Goal: Task Accomplishment & Management: Use online tool/utility

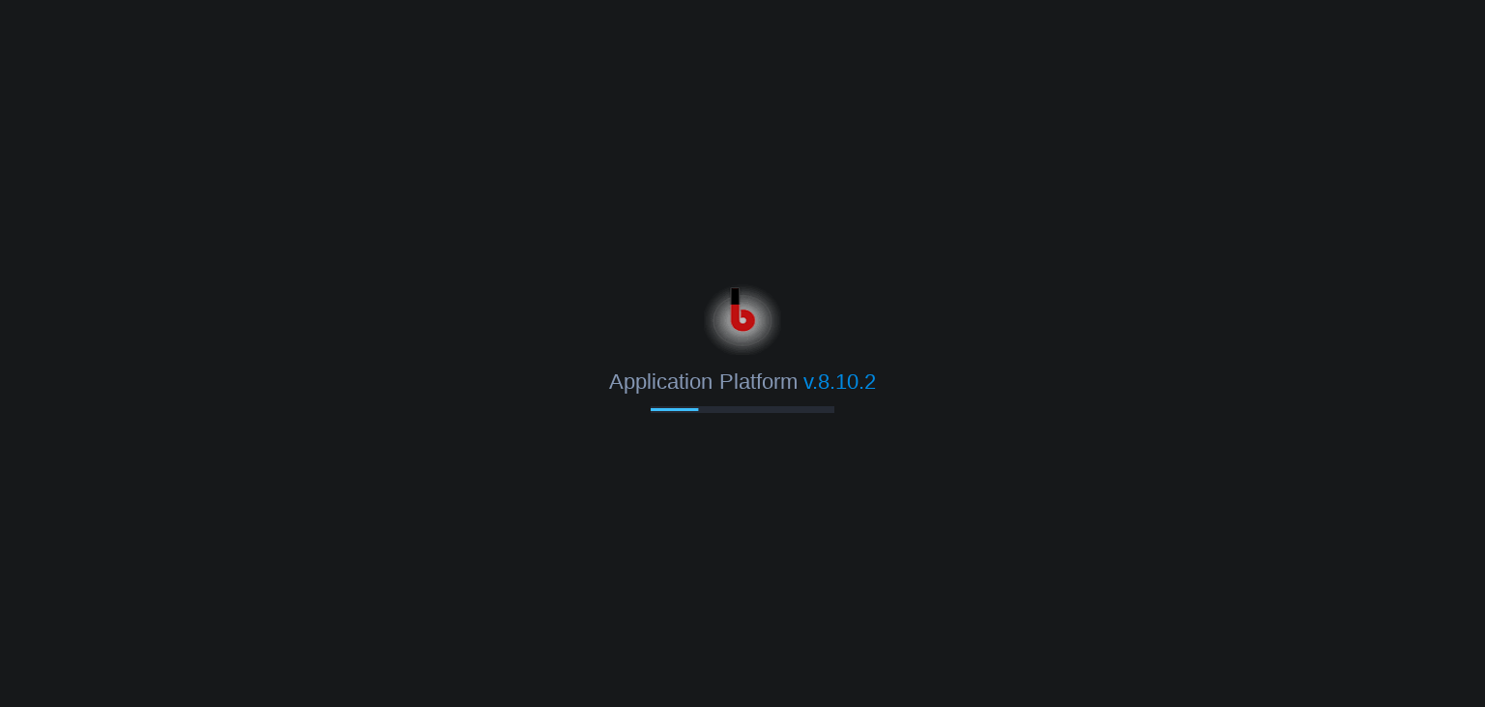
click at [775, 151] on html "Application Platform v.8.10.2" at bounding box center [742, 353] width 1485 height 707
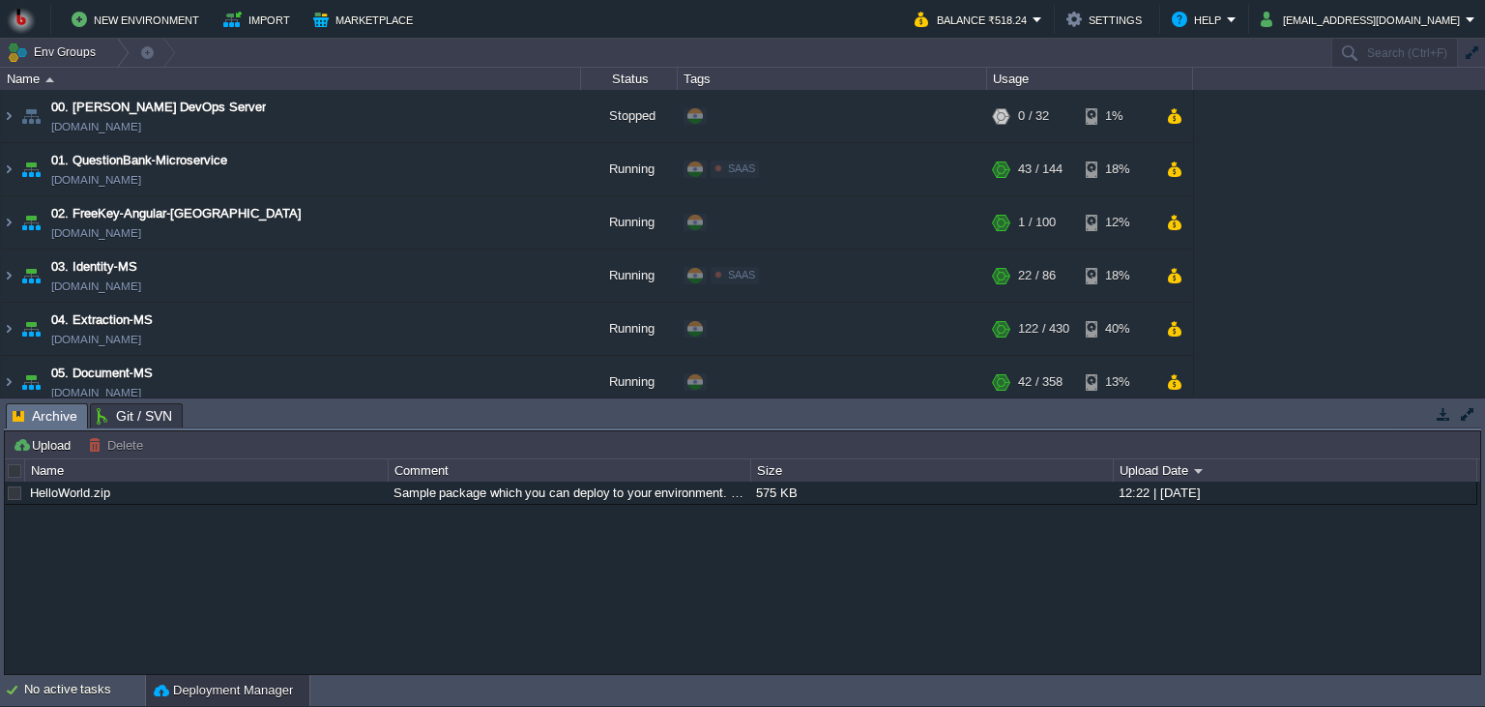
click at [1446, 420] on button "button" at bounding box center [1443, 413] width 17 height 17
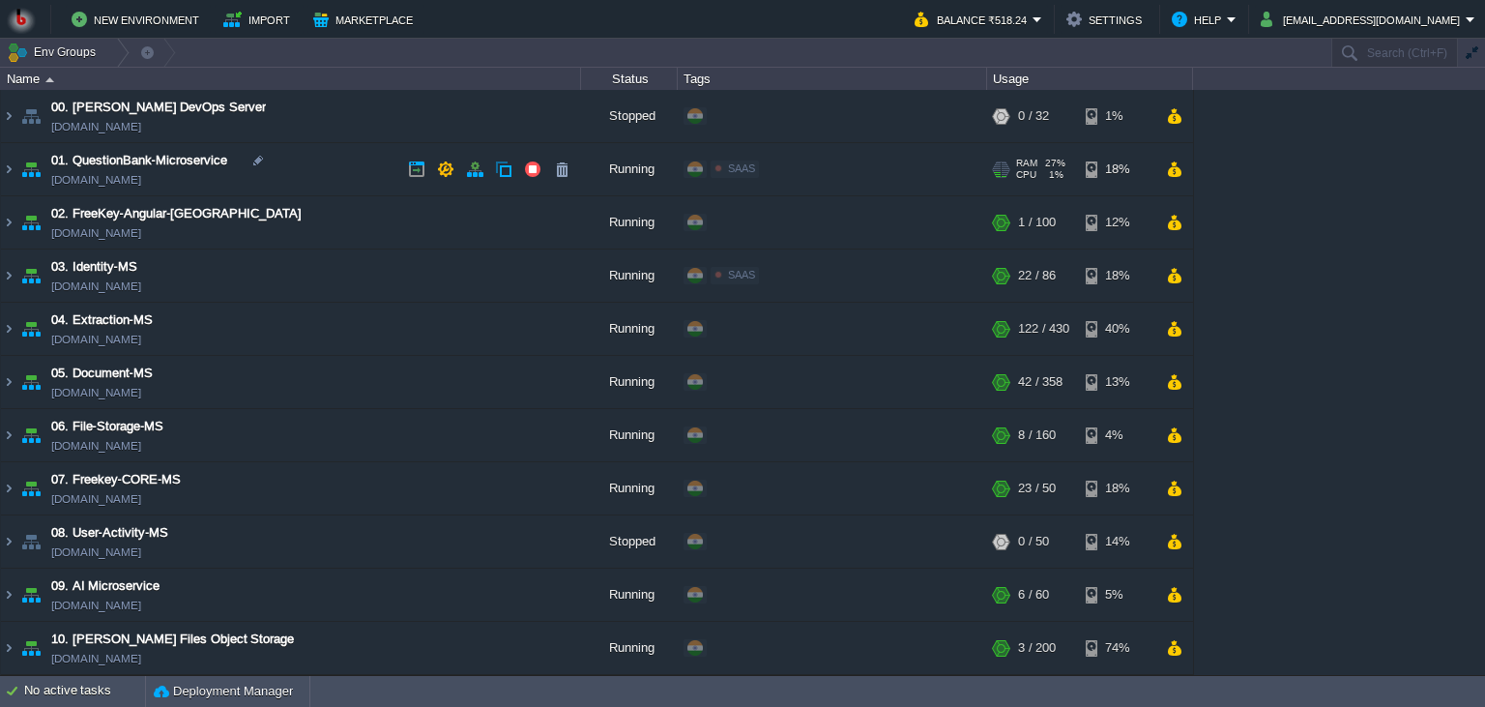
click at [318, 179] on td "01. QuestionBank-Microservice [DOMAIN_NAME]" at bounding box center [291, 169] width 580 height 53
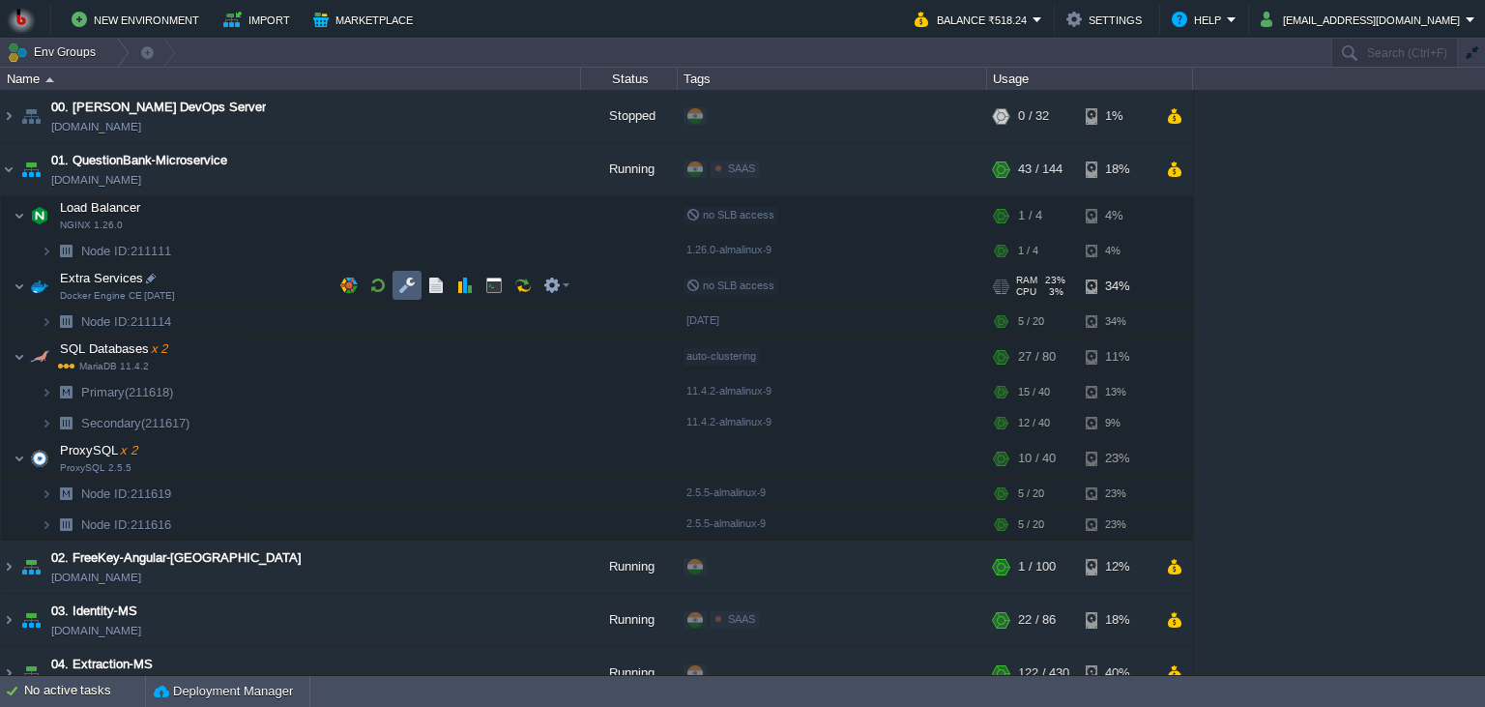
click at [408, 289] on button "button" at bounding box center [406, 285] width 17 height 17
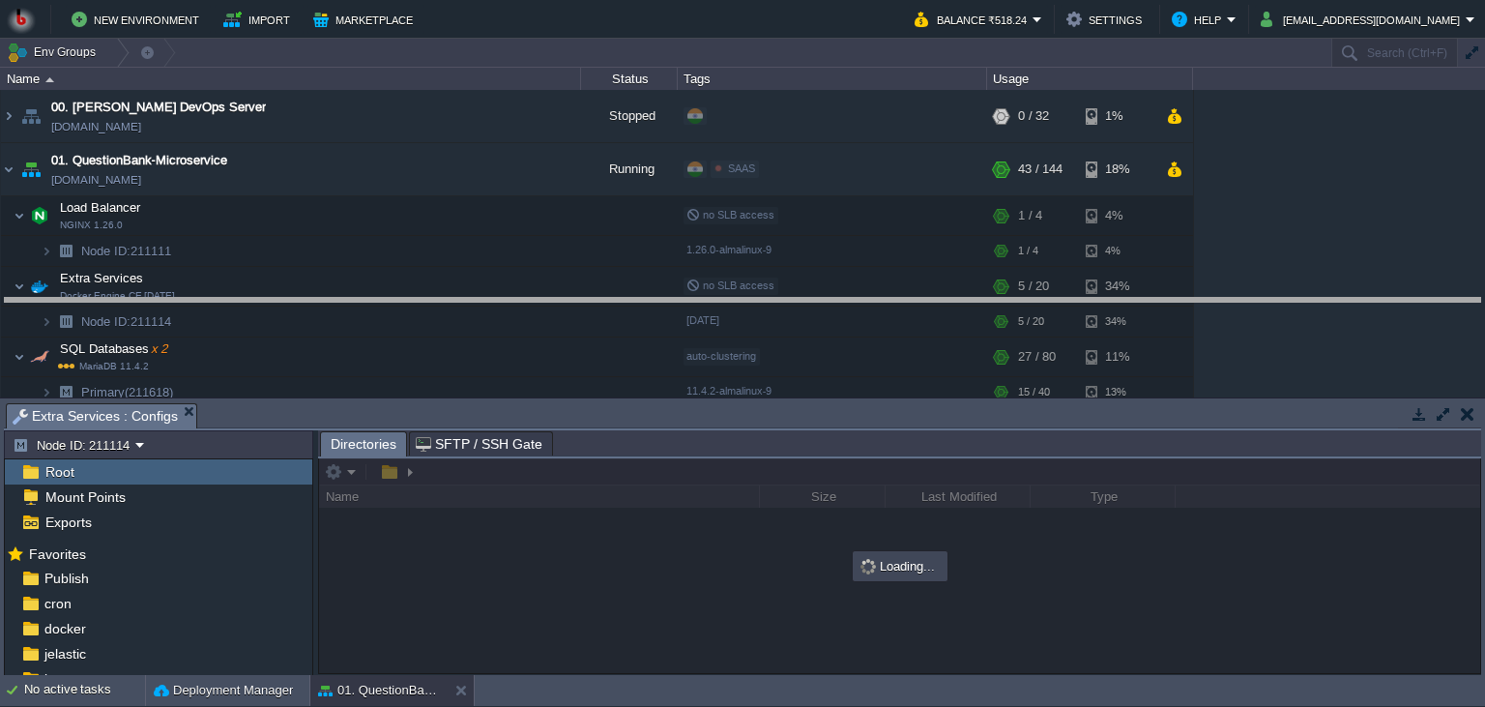
drag, startPoint x: 625, startPoint y: 421, endPoint x: 633, endPoint y: 384, distance: 37.8
click at [626, 315] on body "New Environment Import Marketplace Bonus ₹0.00 Upgrade Account Balance ₹518.24 …" at bounding box center [742, 353] width 1485 height 707
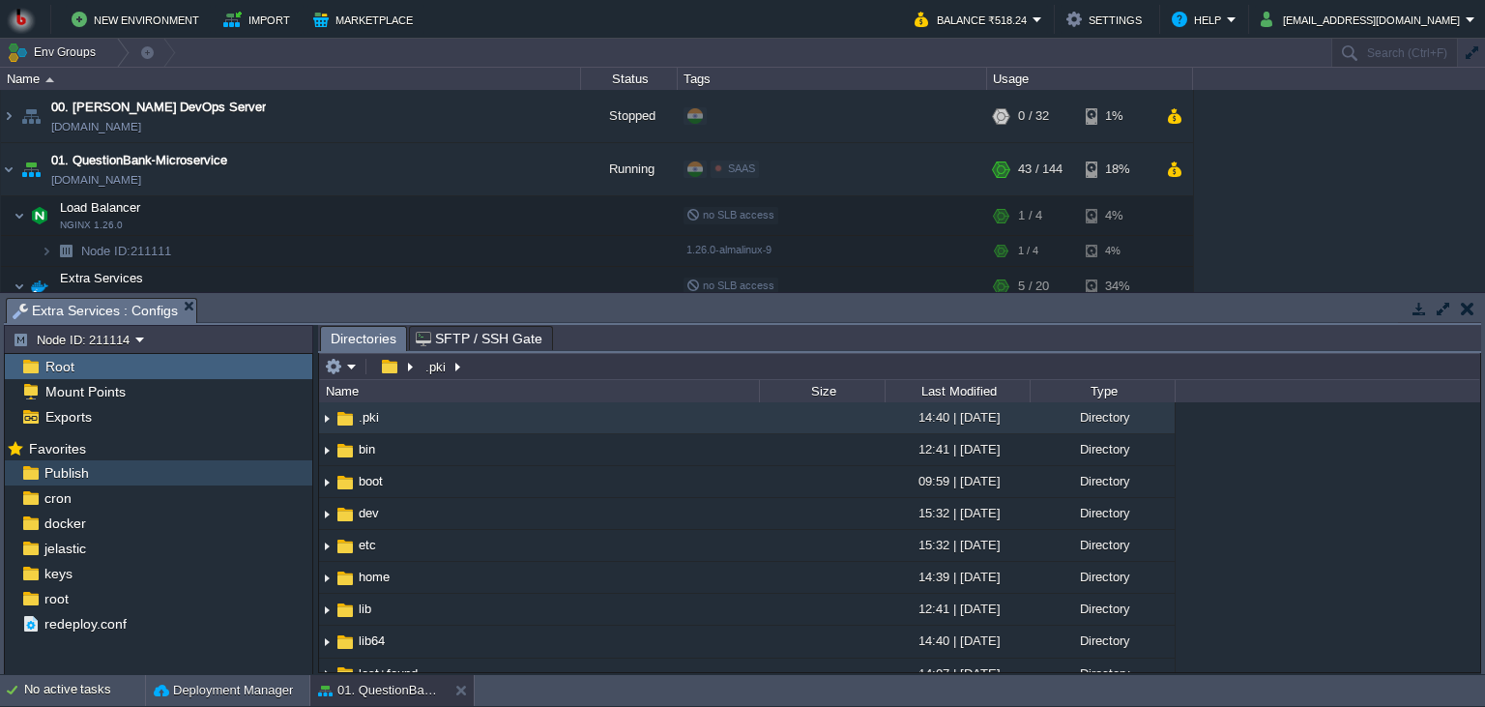
click at [137, 469] on div "Publish" at bounding box center [158, 472] width 307 height 25
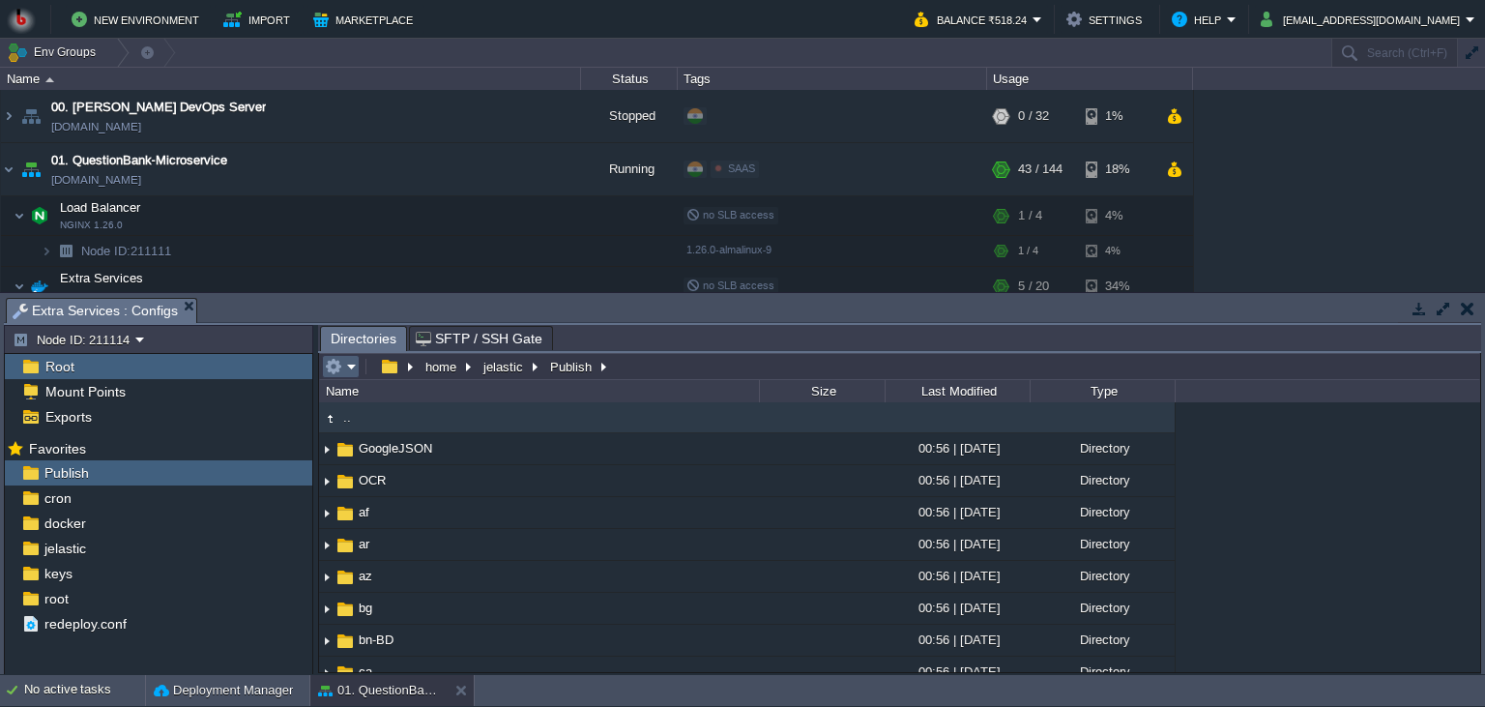
click at [340, 369] on button "button" at bounding box center [333, 366] width 17 height 17
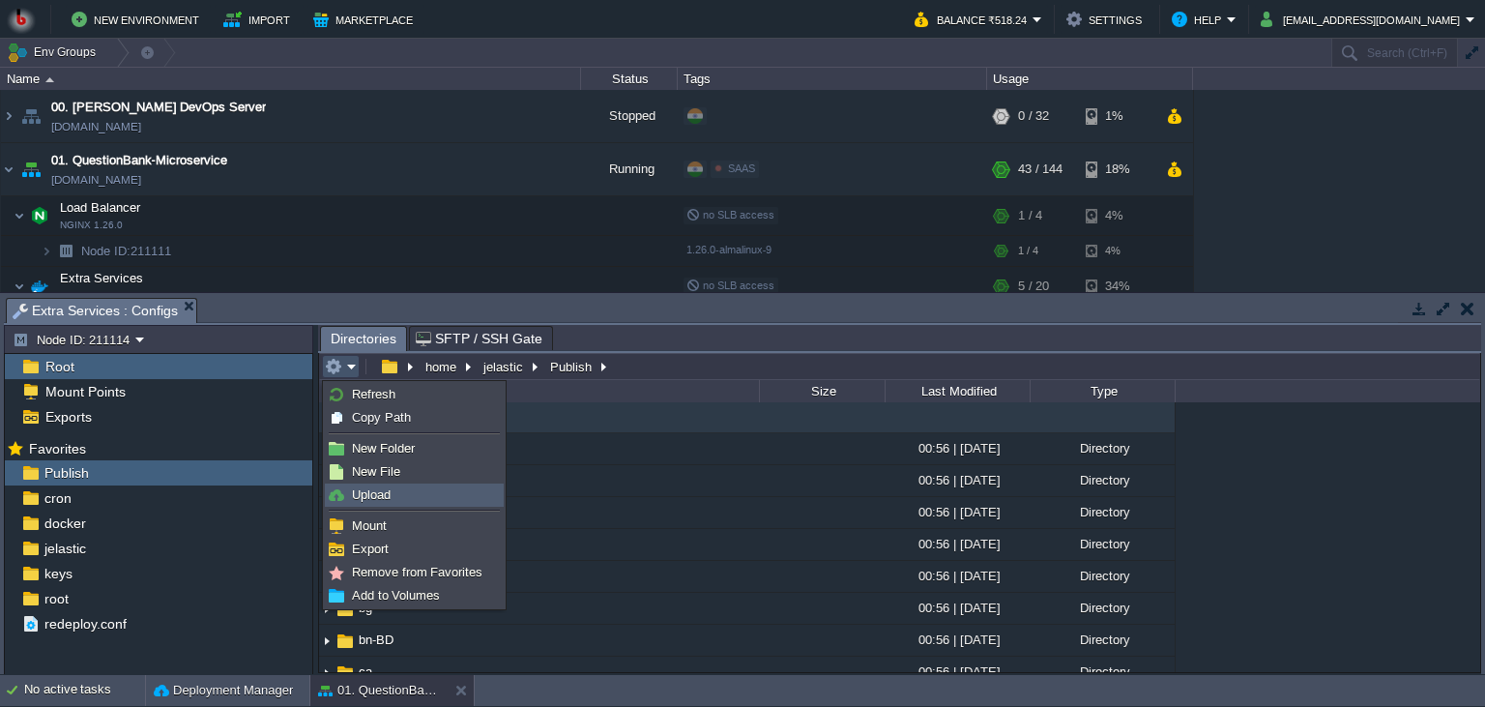
click at [397, 489] on link "Upload" at bounding box center [414, 494] width 177 height 21
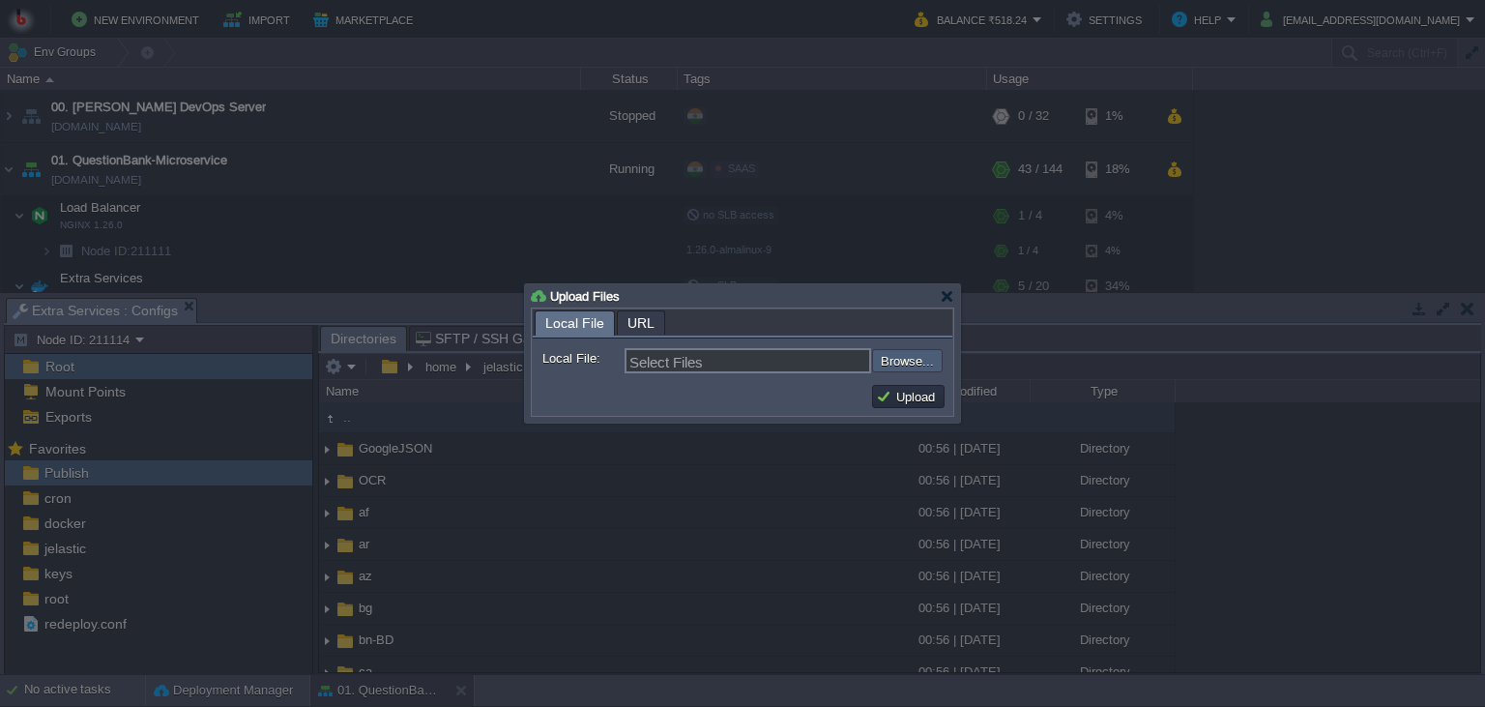
click at [897, 359] on input "file" at bounding box center [820, 360] width 245 height 23
type input "C:\fakepath\QuestionModels.dll"
type input "QuestionModels.dll, AngularAPIDTO.dll, QuestionBankApp.dll"
click at [915, 396] on button "Upload" at bounding box center [908, 396] width 65 height 17
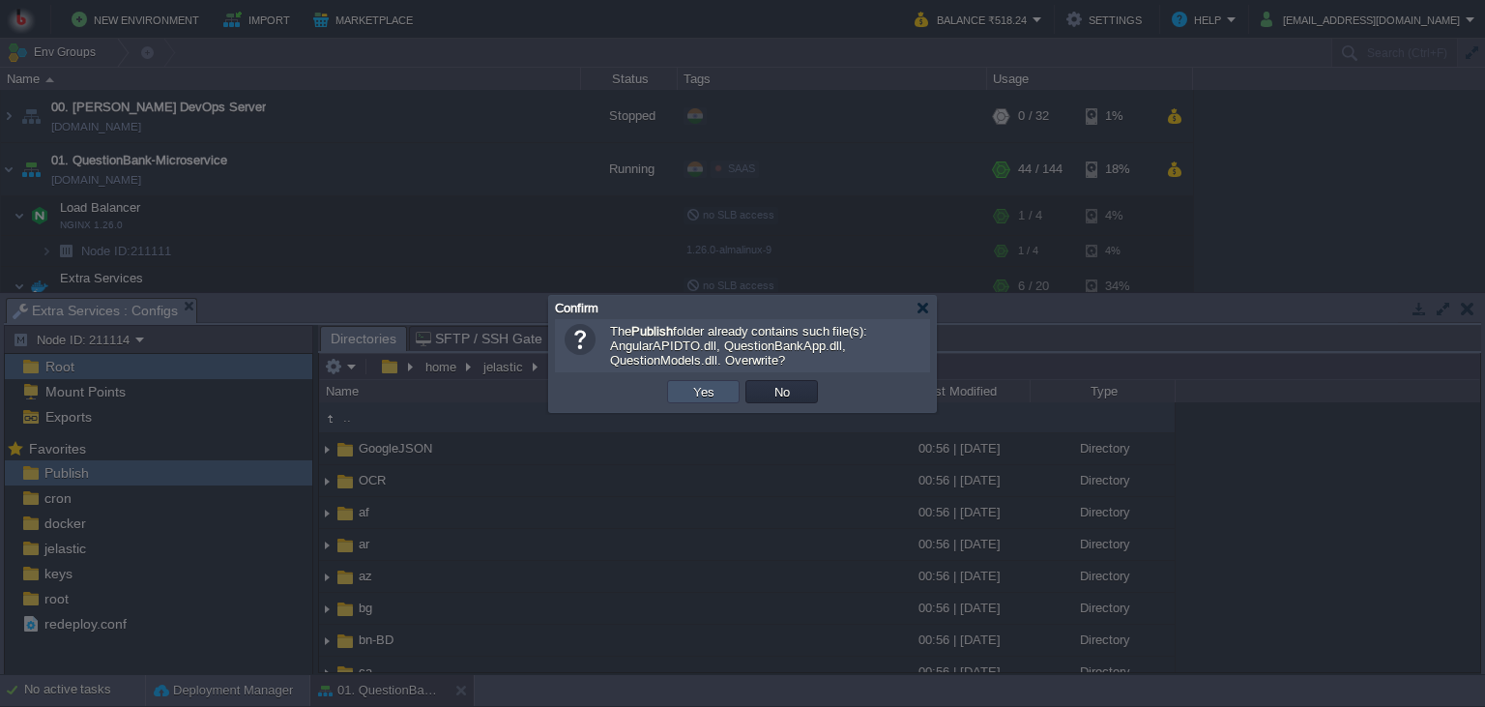
click at [707, 399] on button "Yes" at bounding box center [703, 391] width 33 height 17
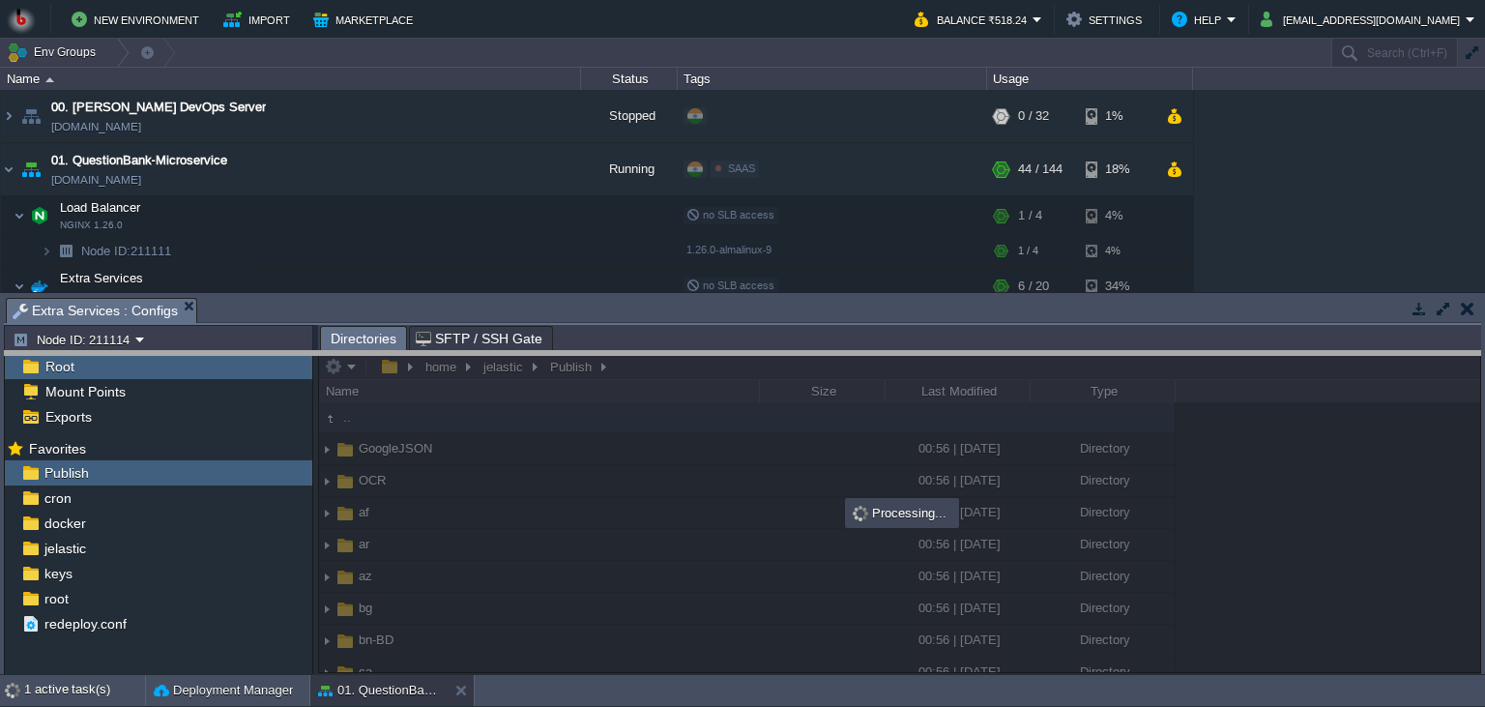
drag, startPoint x: 814, startPoint y: 320, endPoint x: 814, endPoint y: 377, distance: 57.0
click at [814, 377] on body "New Environment Import Marketplace Bonus ₹0.00 Upgrade Account Balance ₹518.24 …" at bounding box center [742, 353] width 1485 height 707
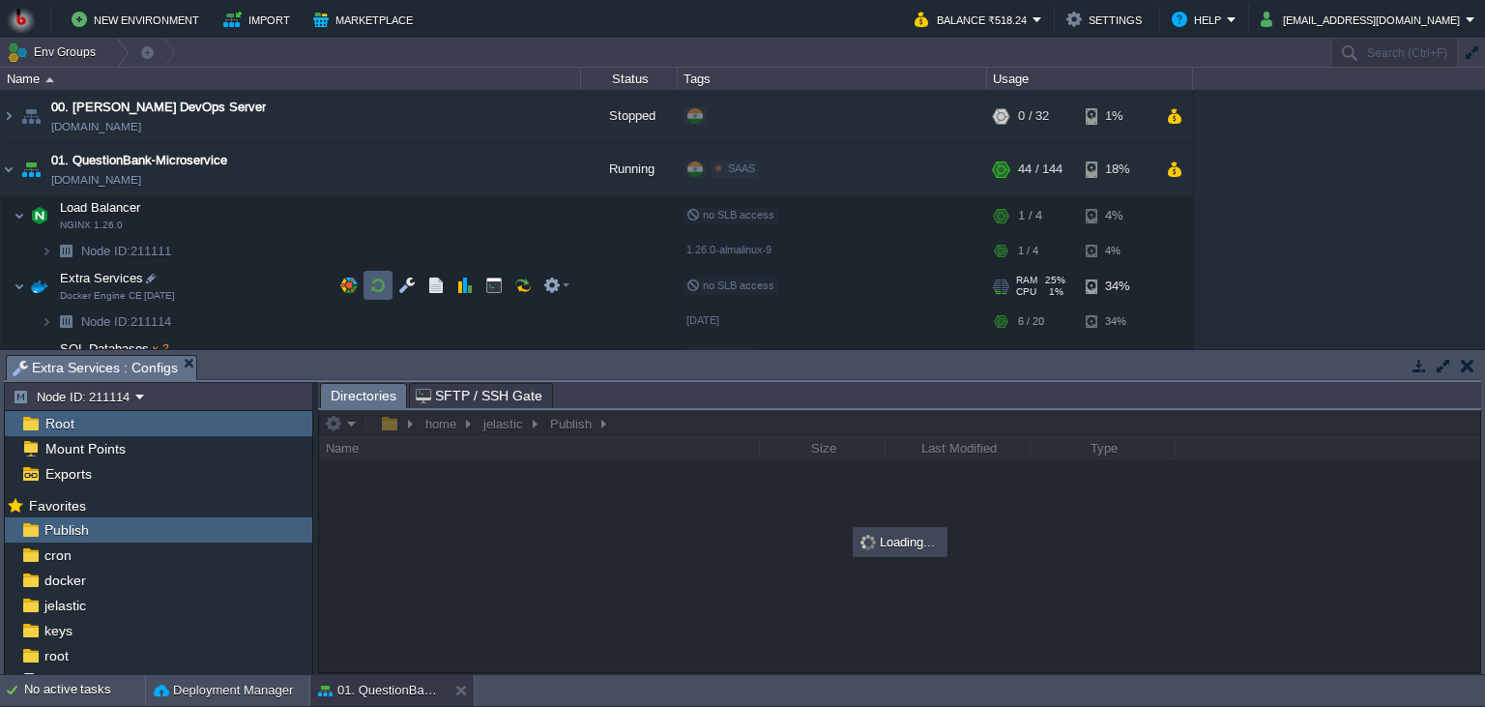
click at [381, 288] on button "button" at bounding box center [377, 285] width 17 height 17
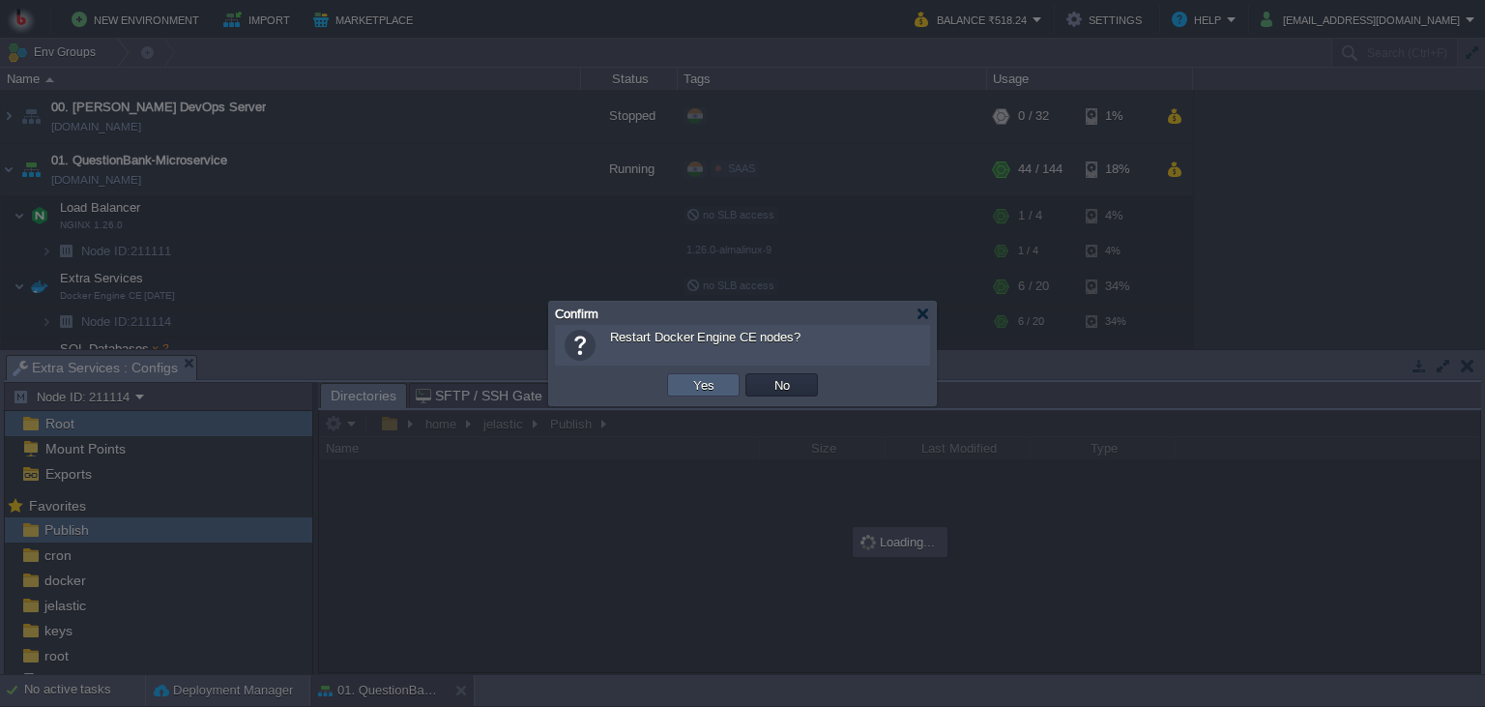
click at [706, 385] on button "Yes" at bounding box center [703, 384] width 33 height 17
